Goal: Navigation & Orientation: Find specific page/section

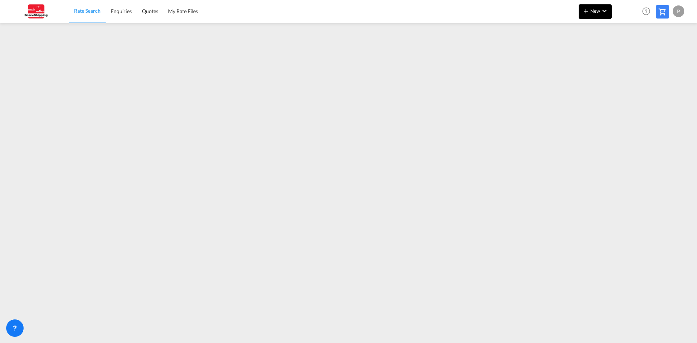
click at [604, 11] on md-icon "icon-chevron-down" at bounding box center [604, 11] width 9 height 9
click at [179, 13] on span "My Rate Files" at bounding box center [183, 11] width 30 height 6
click at [123, 12] on span "Enquiries" at bounding box center [120, 11] width 21 height 6
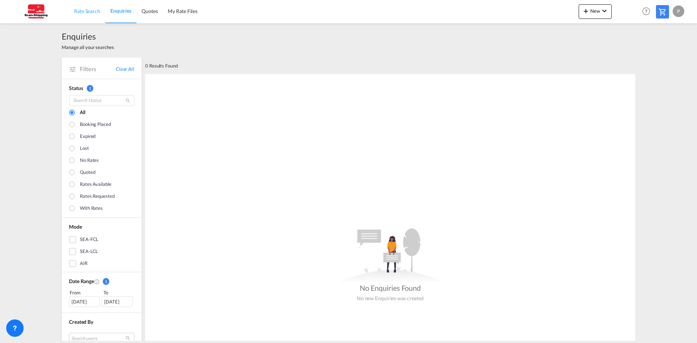
click at [91, 9] on span "Rate Search" at bounding box center [87, 11] width 26 height 6
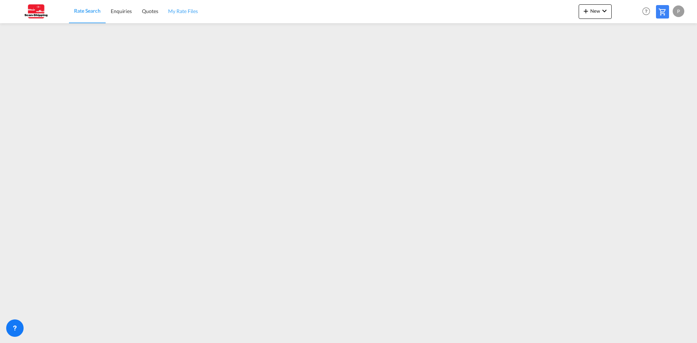
click at [184, 11] on span "My Rate Files" at bounding box center [183, 11] width 30 height 6
